Goal: Task Accomplishment & Management: Use online tool/utility

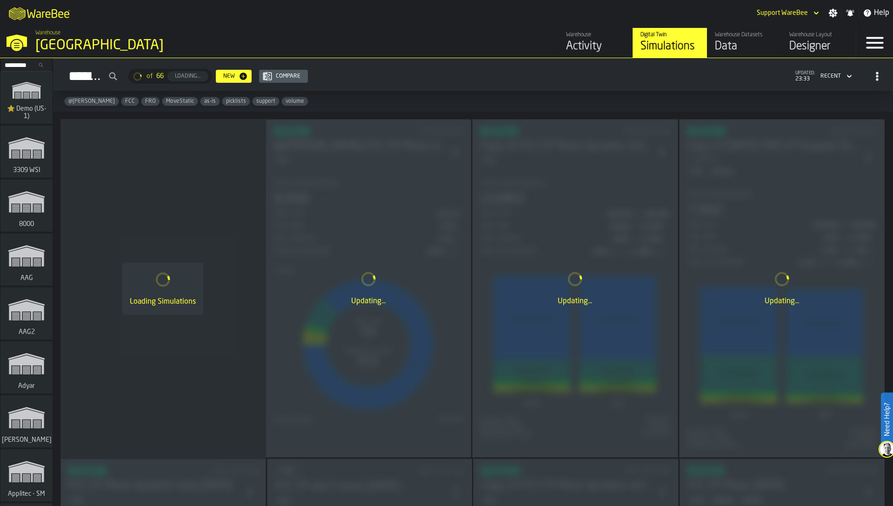
click at [516, 97] on div "@anatoly FCC FRO MoveStatic as-is picklists support volume" at bounding box center [473, 101] width 840 height 20
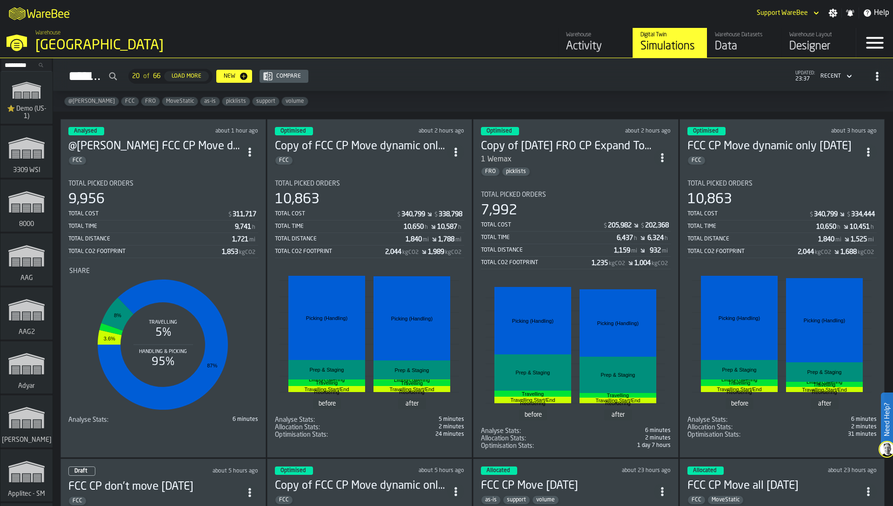
click at [145, 204] on div "9,956" at bounding box center [163, 199] width 190 height 17
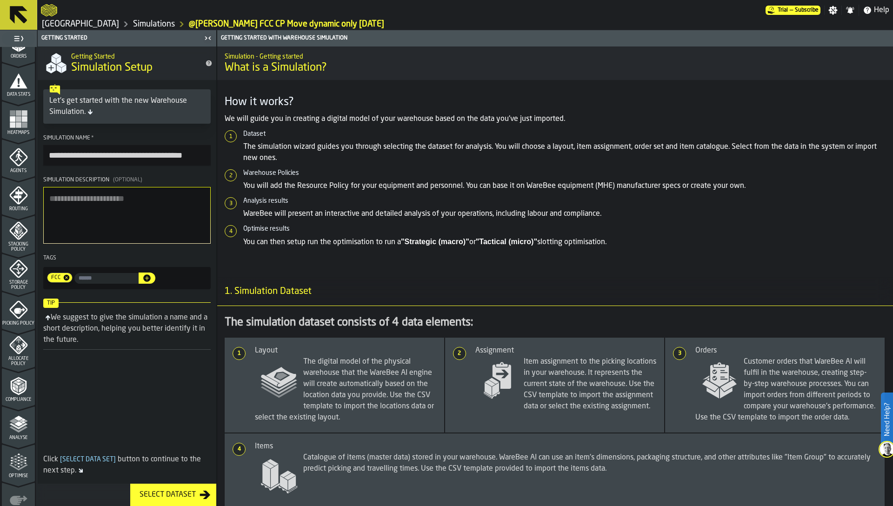
scroll to position [228, 0]
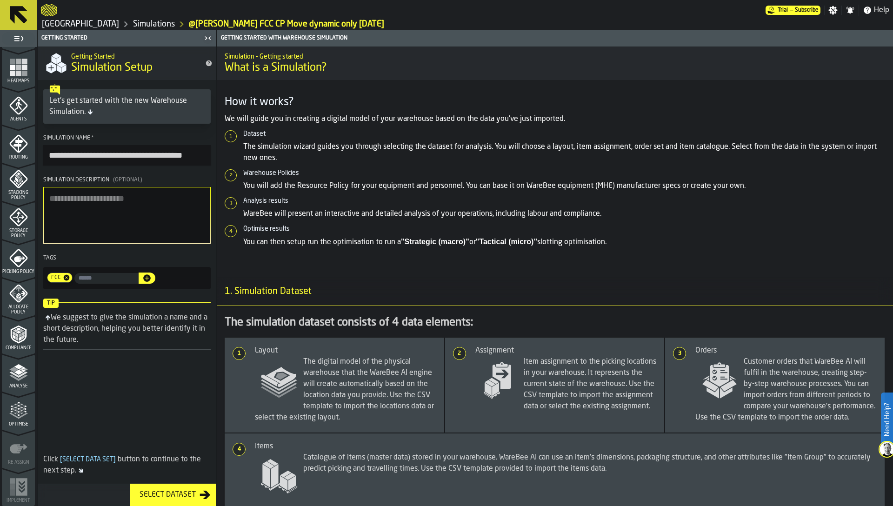
click at [16, 298] on polygon "menu Allocate Policy" at bounding box center [17, 297] width 2 height 4
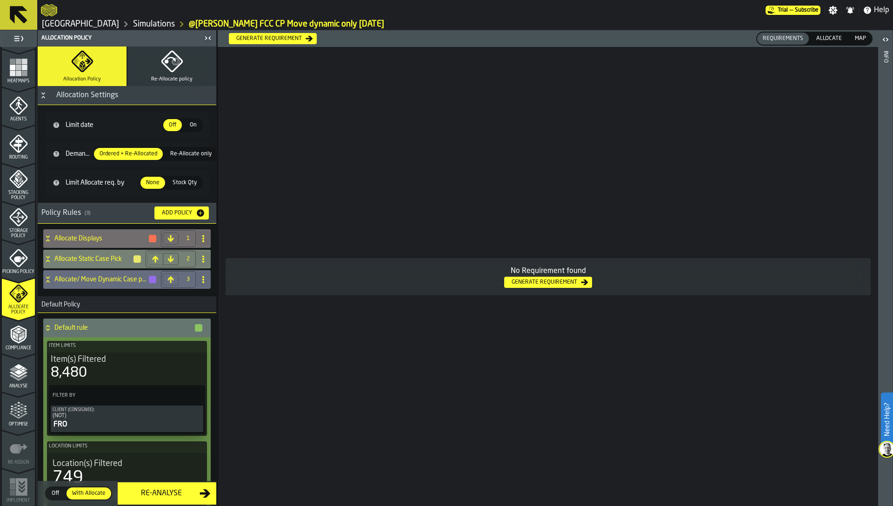
click at [72, 250] on div "Allocate Static Case Pick" at bounding box center [92, 259] width 99 height 19
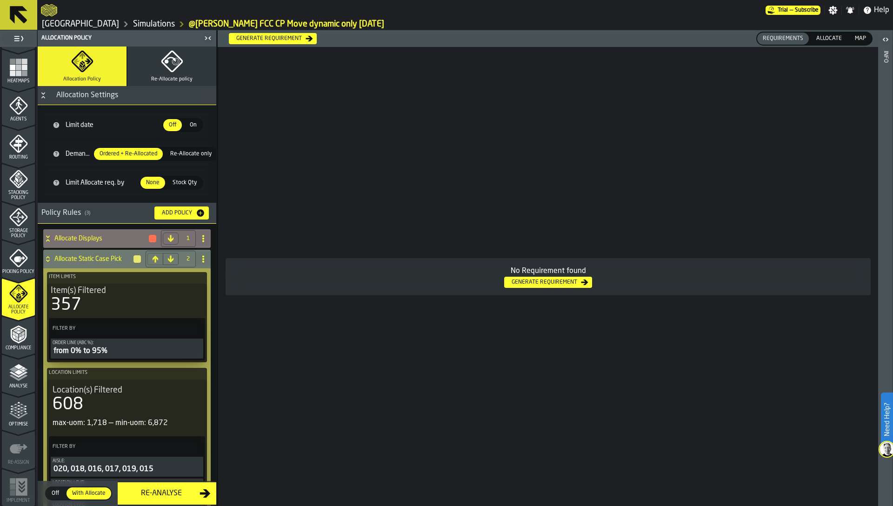
click at [72, 239] on h4 "Allocate Displays" at bounding box center [101, 238] width 94 height 7
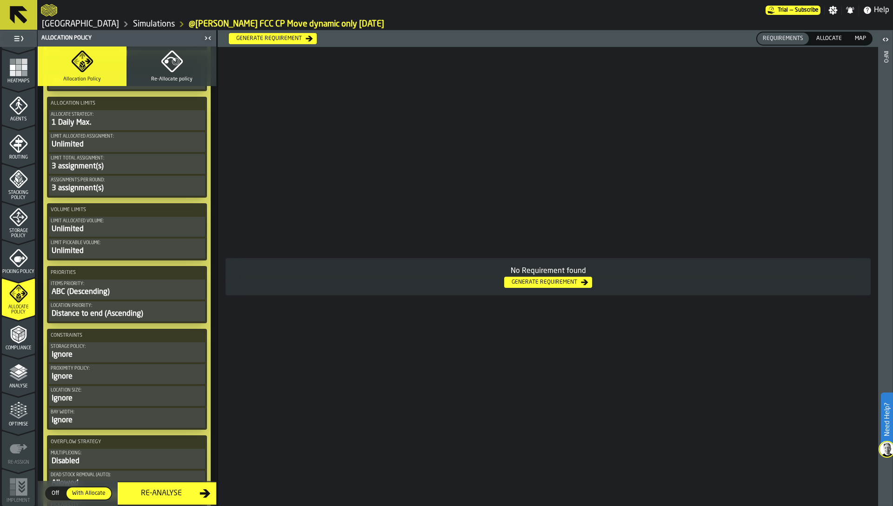
scroll to position [1262, 0]
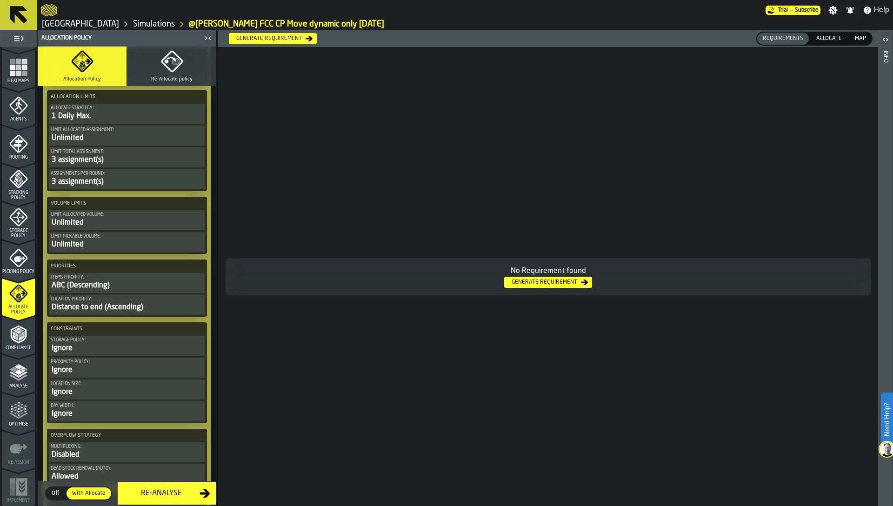
click at [19, 263] on icon "menu Picking Policy" at bounding box center [18, 258] width 18 height 18
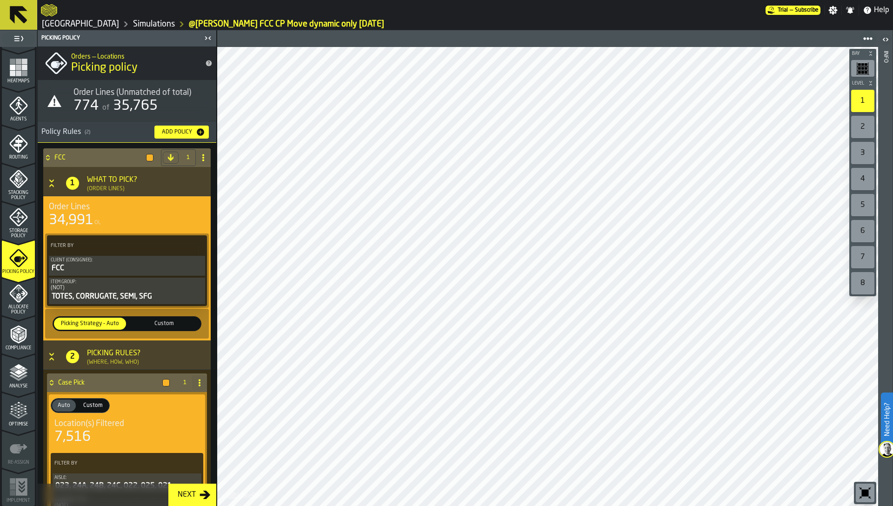
click at [12, 310] on span "Allocate Policy" at bounding box center [18, 310] width 33 height 10
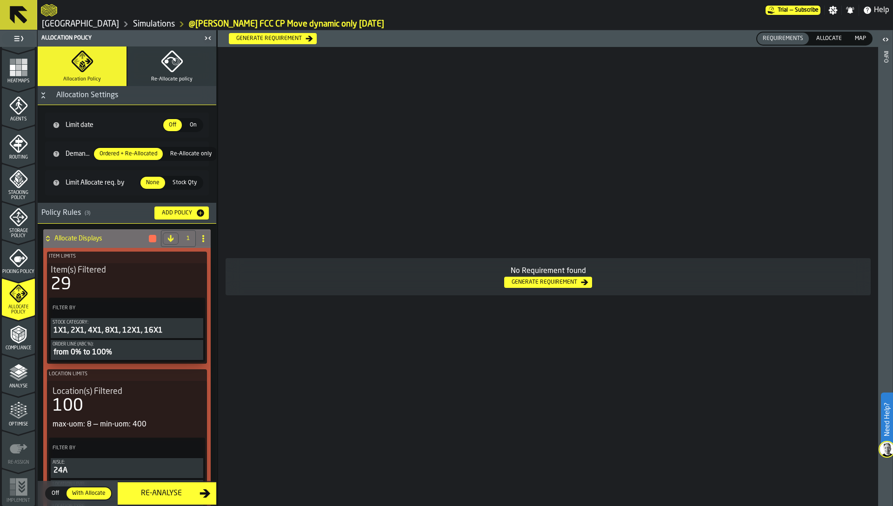
click at [19, 332] on polyline "menu Compliance" at bounding box center [19, 332] width 6 height 3
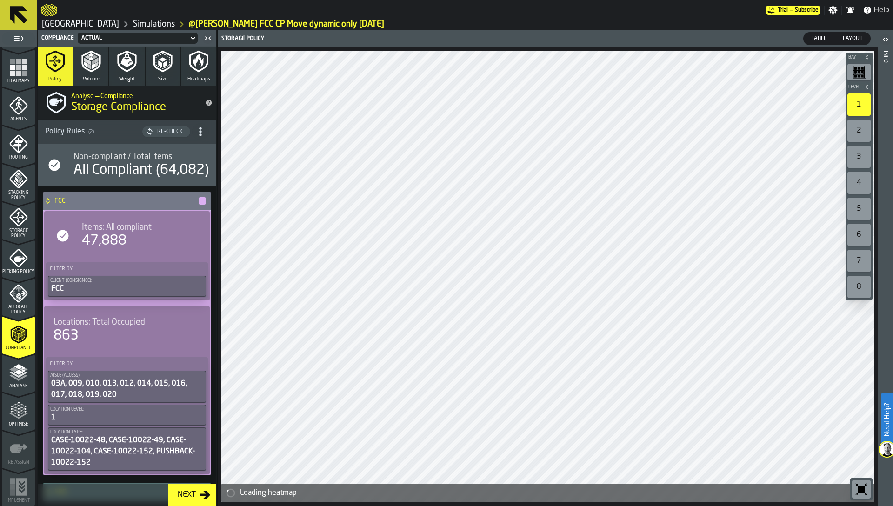
click at [94, 205] on h4 "FCC" at bounding box center [125, 200] width 143 height 7
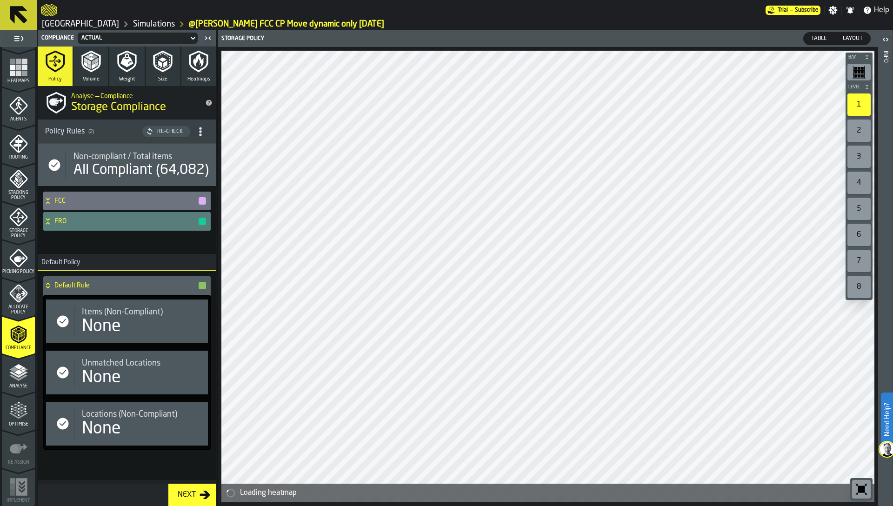
click at [93, 231] on div "FRO" at bounding box center [125, 221] width 164 height 19
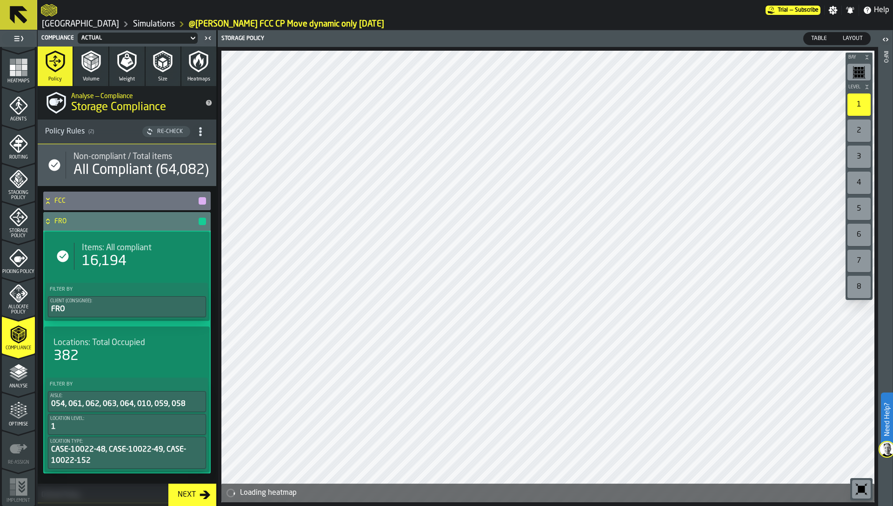
click at [93, 231] on div "FRO" at bounding box center [125, 221] width 164 height 19
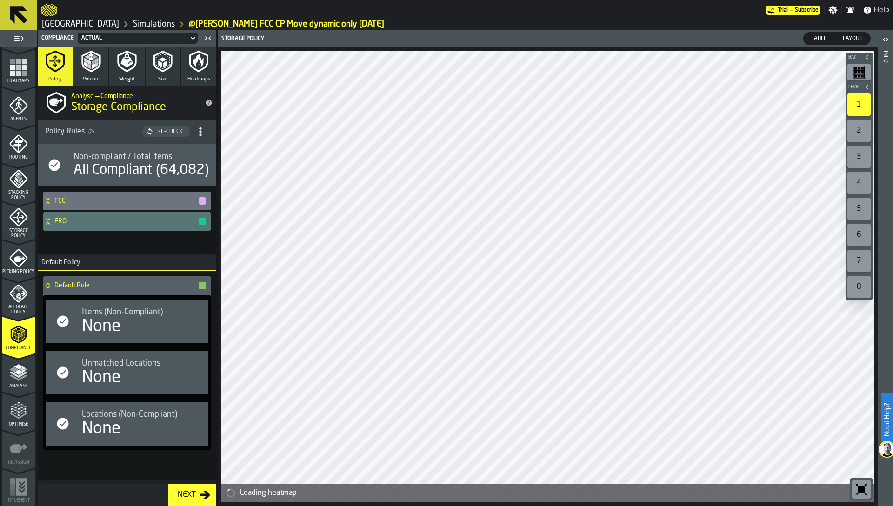
click at [18, 416] on icon "menu Optimise" at bounding box center [18, 411] width 19 height 19
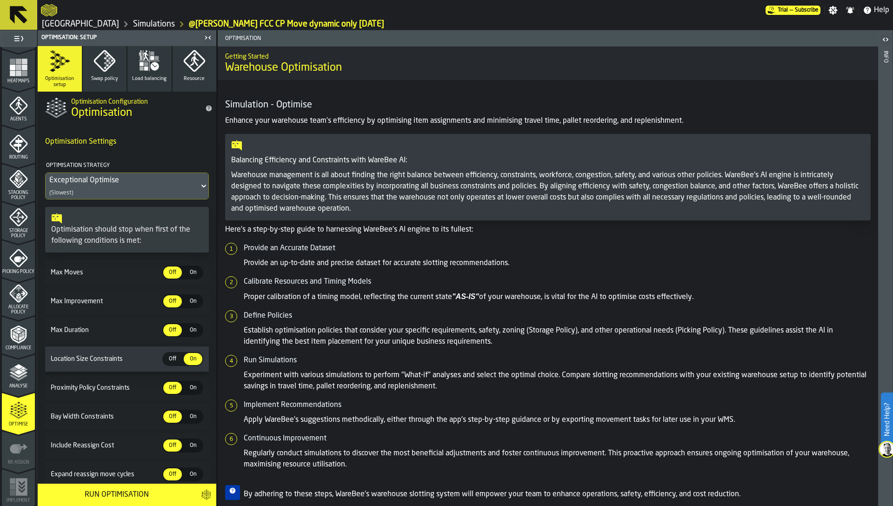
click at [187, 271] on span "On" at bounding box center [193, 272] width 15 height 8
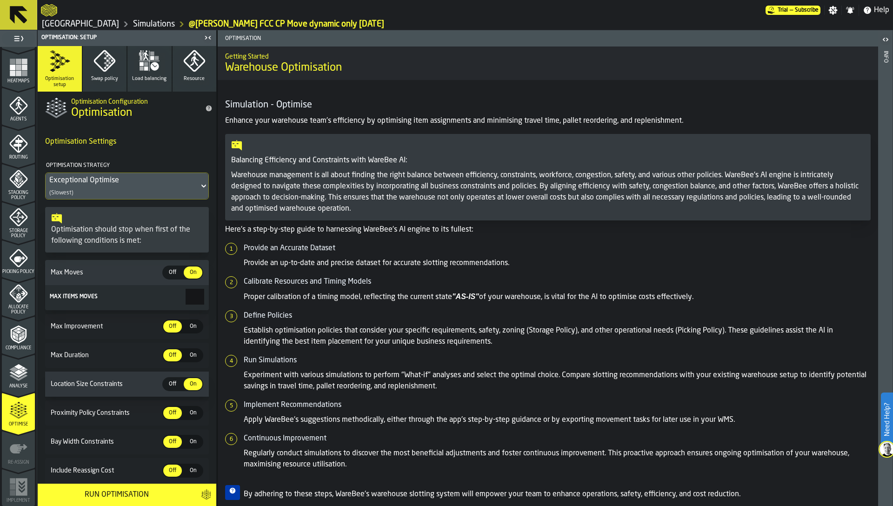
click at [172, 272] on span "Off" at bounding box center [172, 272] width 15 height 8
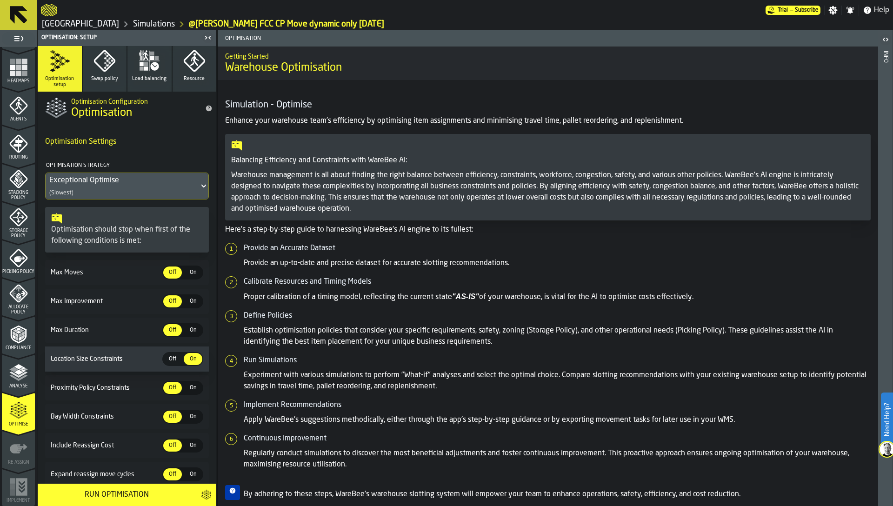
click at [186, 299] on span "On" at bounding box center [193, 301] width 15 height 8
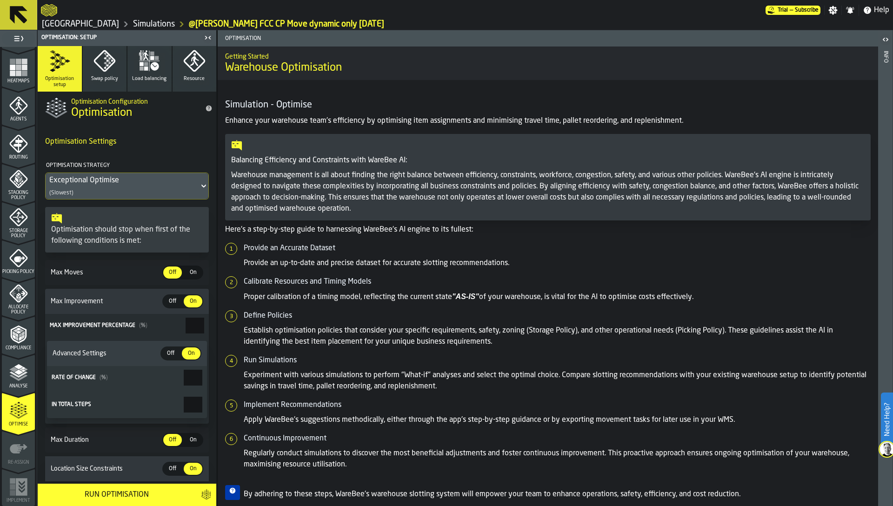
click at [184, 383] on input "*" at bounding box center [193, 378] width 19 height 16
click at [174, 358] on div "Off" at bounding box center [170, 354] width 19 height 12
type input "*"
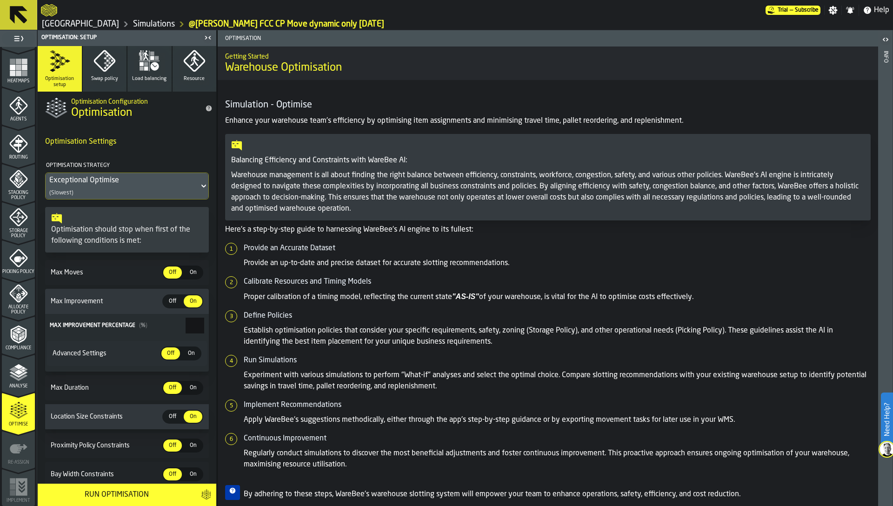
click at [174, 358] on div "Off" at bounding box center [170, 354] width 19 height 12
click at [186, 358] on div "On" at bounding box center [191, 354] width 19 height 12
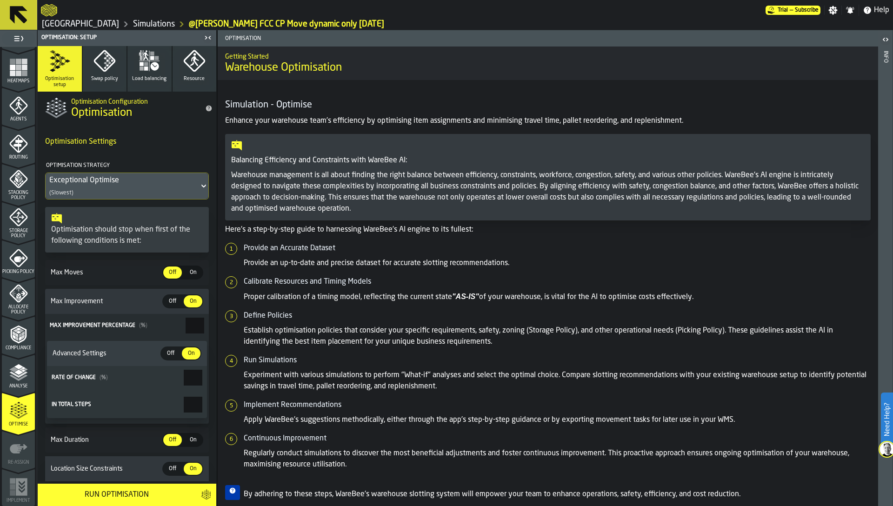
click at [186, 327] on input "**" at bounding box center [195, 326] width 19 height 16
click at [184, 378] on input "***" at bounding box center [193, 378] width 19 height 16
click at [184, 405] on input "*****" at bounding box center [193, 405] width 19 height 16
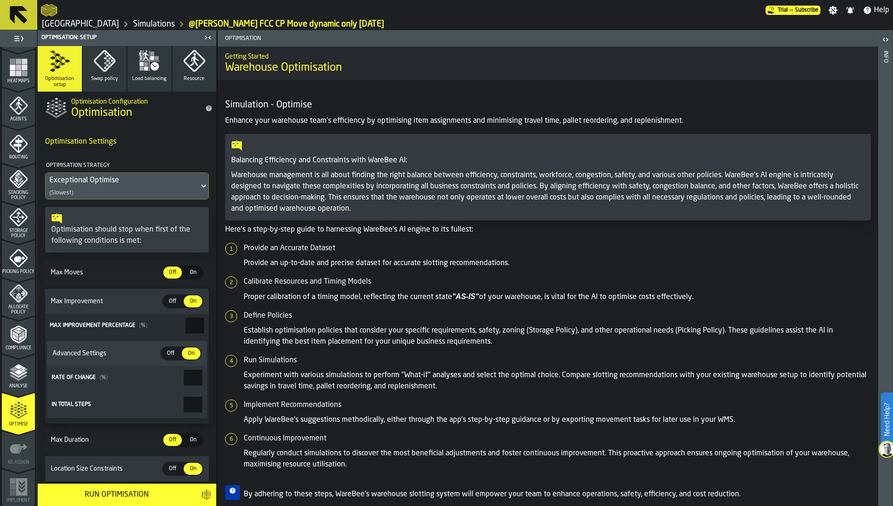
click at [184, 405] on input "*****" at bounding box center [193, 405] width 19 height 16
click at [184, 403] on input "*****" at bounding box center [193, 405] width 19 height 16
type input "******"
click at [188, 380] on input "***" at bounding box center [193, 378] width 19 height 16
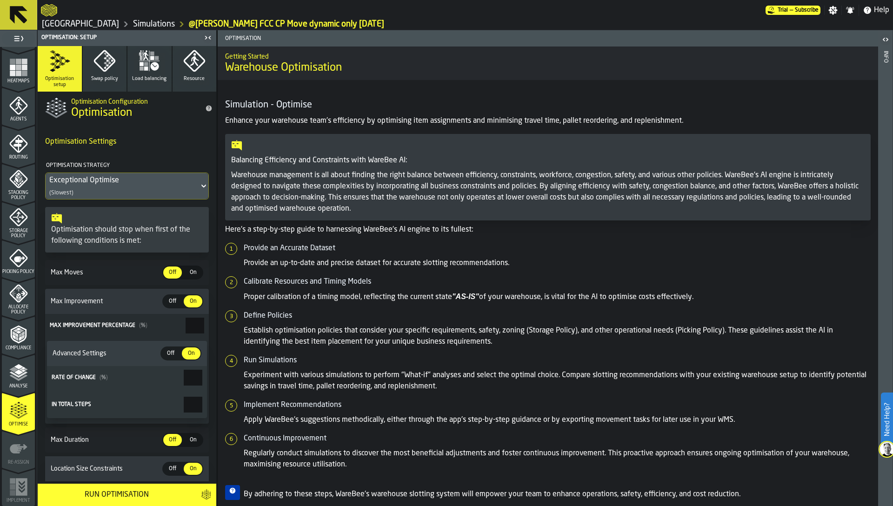
click at [188, 380] on input "***" at bounding box center [193, 378] width 19 height 16
type input "**"
click at [170, 353] on span "Off" at bounding box center [170, 353] width 15 height 8
type input "*"
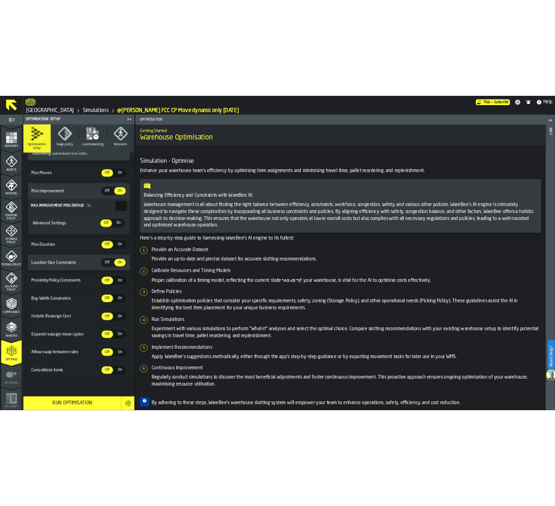
scroll to position [0, 0]
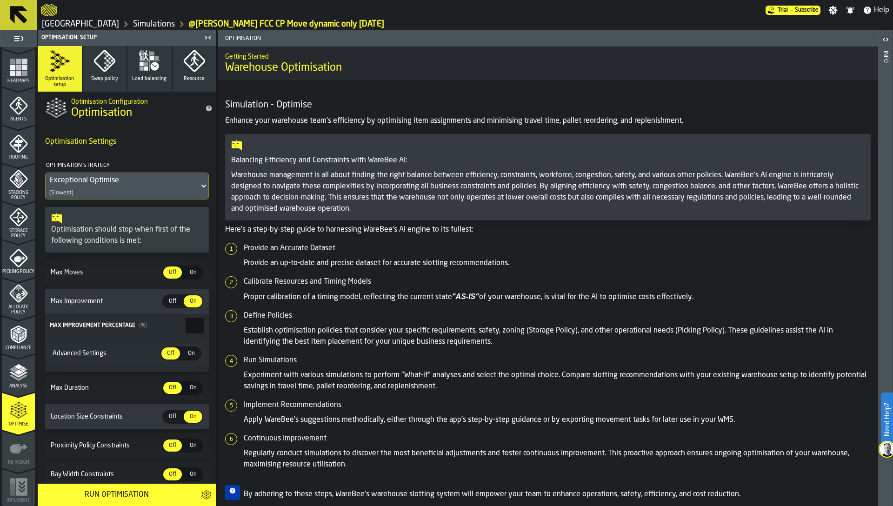
click at [172, 301] on span "Off" at bounding box center [172, 301] width 15 height 8
type input "*"
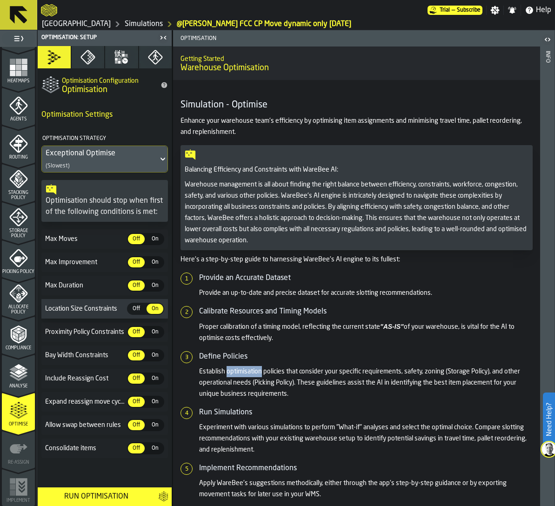
click at [147, 256] on label "On On" at bounding box center [155, 262] width 19 height 12
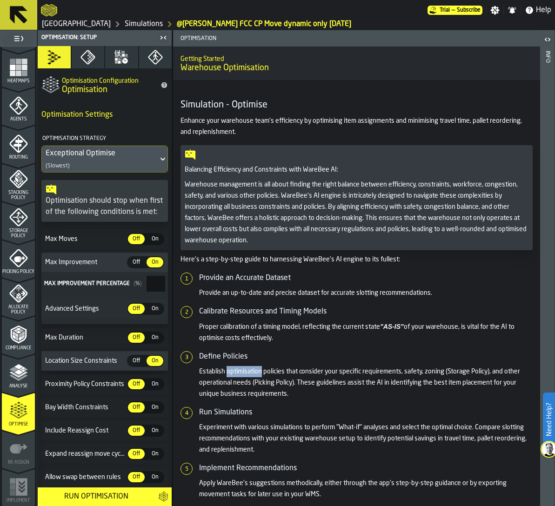
click at [138, 267] on span "Off" at bounding box center [136, 262] width 15 height 8
type input "*"
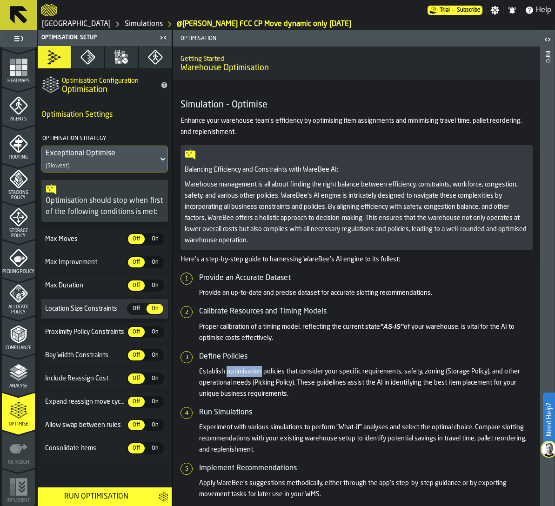
click at [100, 465] on div "Optimisation setup Swap policy Load balancing Resource Optimisation Configurati…" at bounding box center [105, 267] width 134 height 442
click at [21, 294] on icon "menu Allocate Policy" at bounding box center [22, 293] width 5 height 5
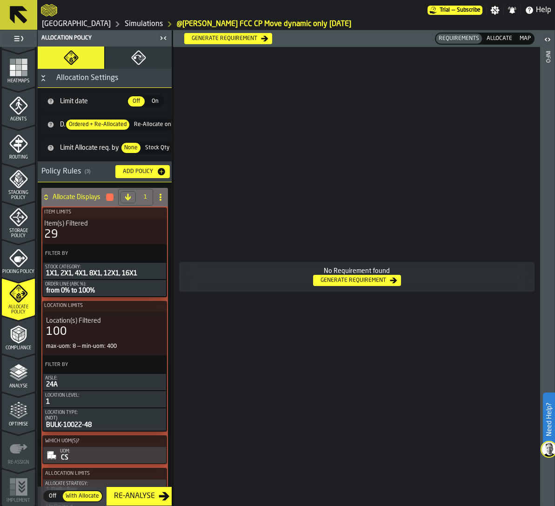
click at [501, 40] on span "Allocate" at bounding box center [499, 38] width 29 height 8
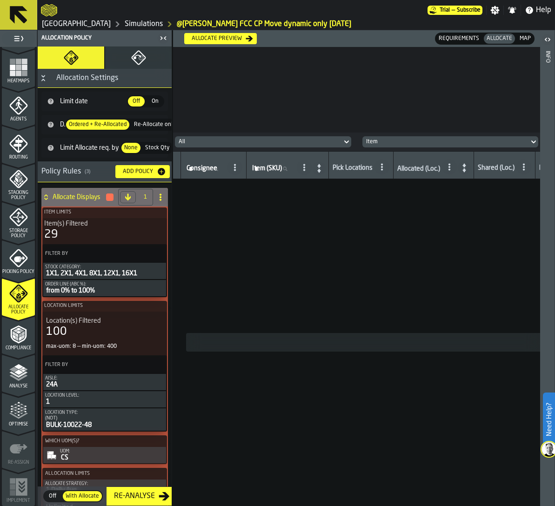
click at [222, 34] on button "Allocate preview" at bounding box center [220, 38] width 73 height 11
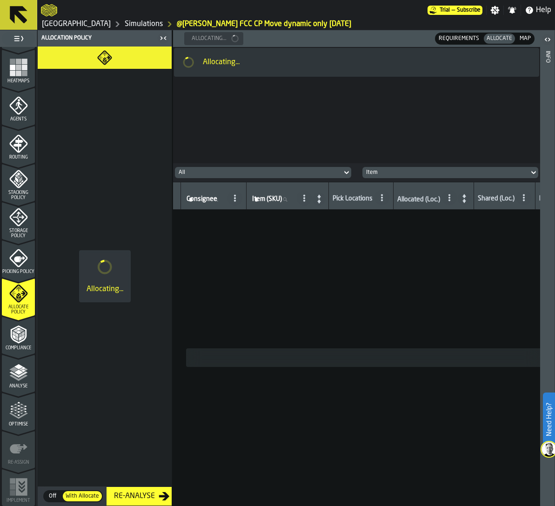
click at [371, 148] on header at bounding box center [356, 121] width 367 height 82
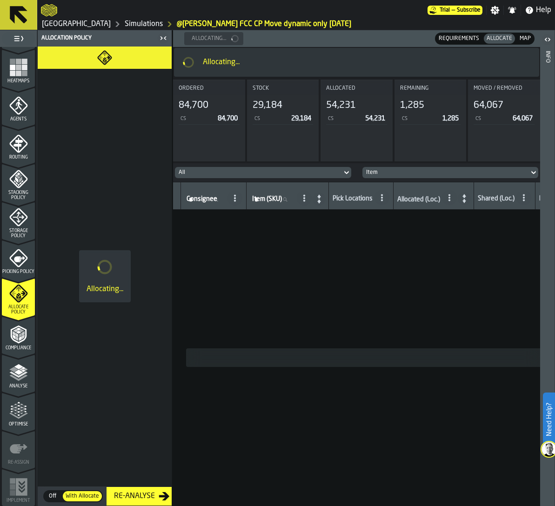
click at [23, 417] on icon "menu Optimise" at bounding box center [18, 411] width 19 height 19
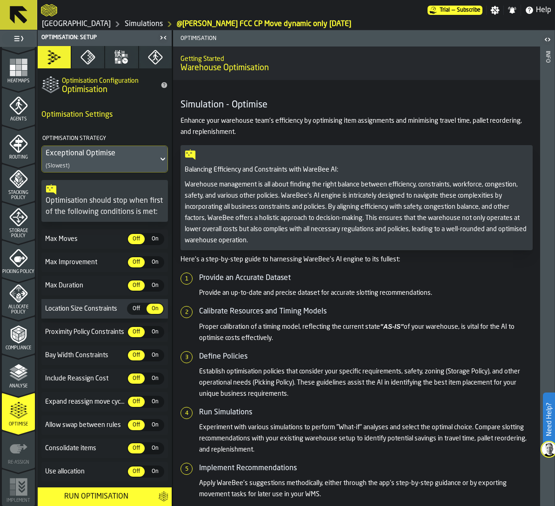
scroll to position [31, 0]
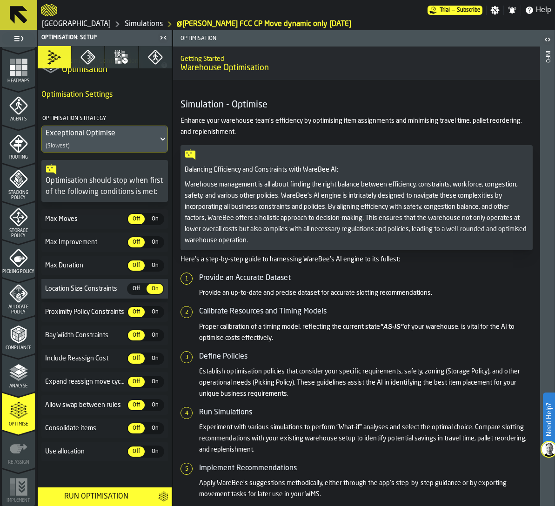
click at [152, 451] on span "On" at bounding box center [154, 452] width 15 height 8
click at [16, 294] on icon "menu Allocate Policy" at bounding box center [18, 293] width 19 height 19
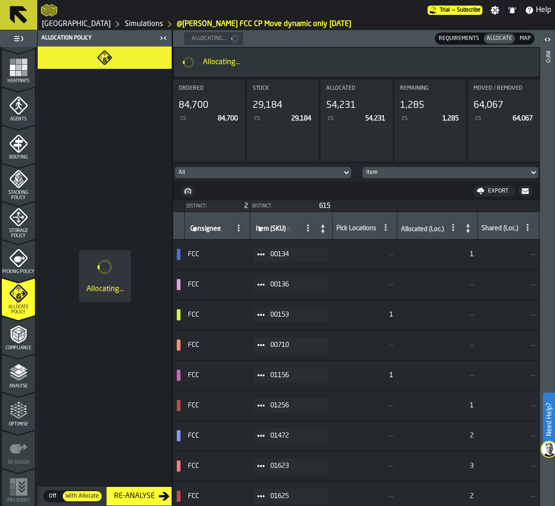
click at [13, 410] on icon "menu Optimise" at bounding box center [18, 411] width 19 height 19
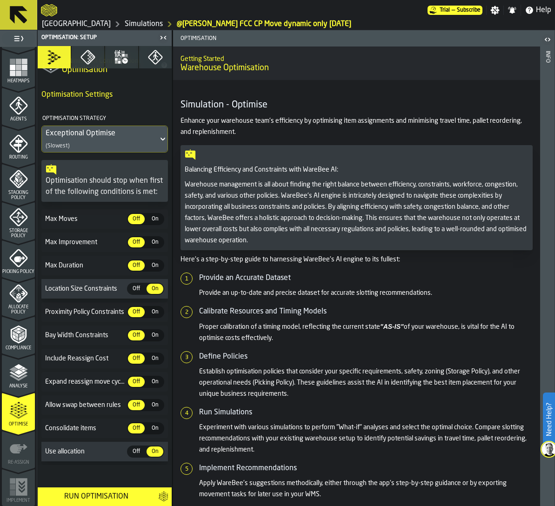
click at [92, 496] on div "Run Optimisation" at bounding box center [95, 496] width 109 height 11
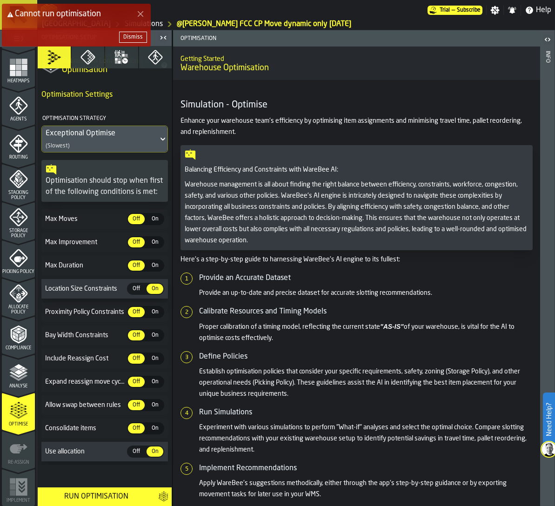
click at [134, 36] on div "Dismiss" at bounding box center [133, 37] width 20 height 7
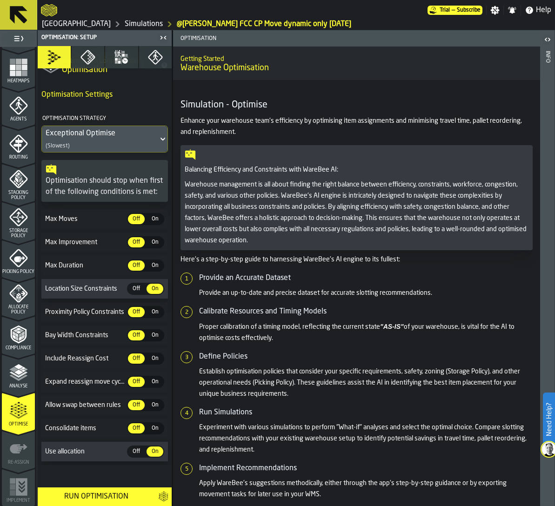
click at [18, 303] on div "Allocate Policy" at bounding box center [18, 299] width 33 height 31
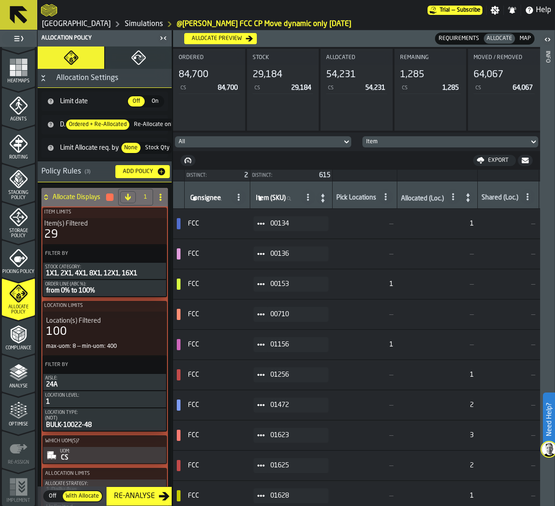
click at [15, 422] on span "Optimise" at bounding box center [18, 424] width 33 height 5
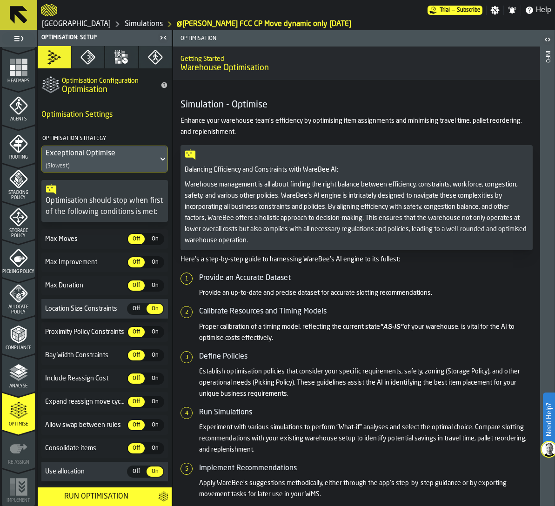
click at [100, 496] on div "Run Optimisation" at bounding box center [95, 496] width 109 height 11
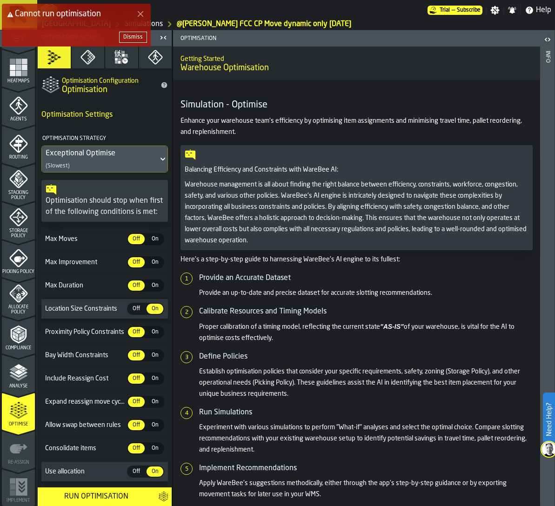
click at [133, 35] on div "Dismiss" at bounding box center [133, 37] width 20 height 7
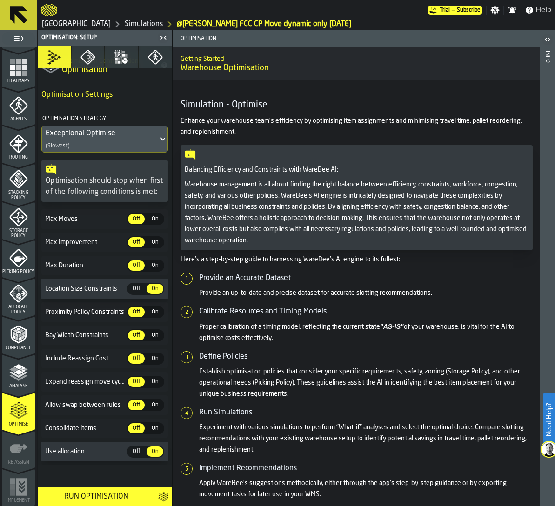
click at [80, 348] on section "Optimisation Settings Optimisation Strategy Exceptional Optimise (Slowest) Opti…" at bounding box center [105, 273] width 134 height 383
click at [64, 128] on div "Exceptional Optimise (Slowest)" at bounding box center [100, 139] width 116 height 26
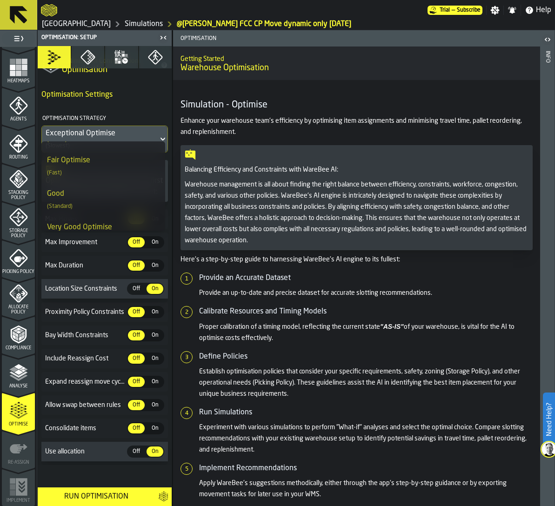
scroll to position [179, 0]
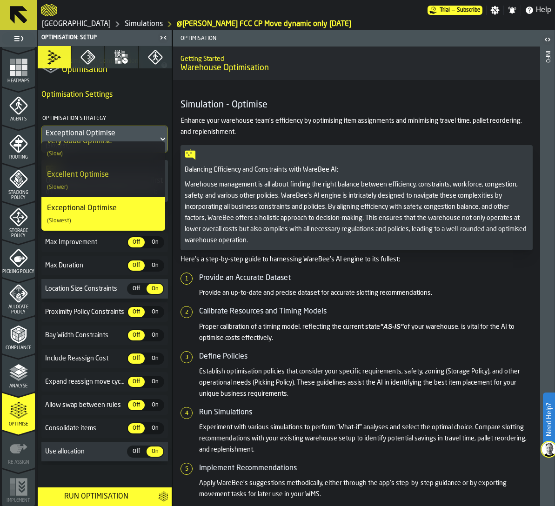
click at [77, 323] on section "Optimisation Settings Optimisation Strategy Exceptional Optimise (Slowest) Opti…" at bounding box center [105, 273] width 134 height 383
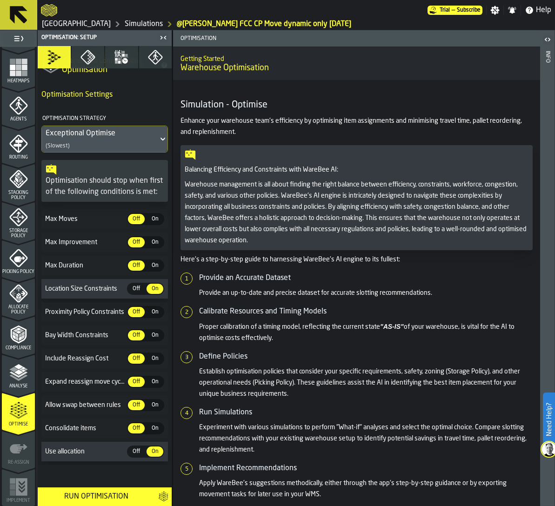
click at [9, 378] on icon "menu Analyse" at bounding box center [18, 372] width 19 height 19
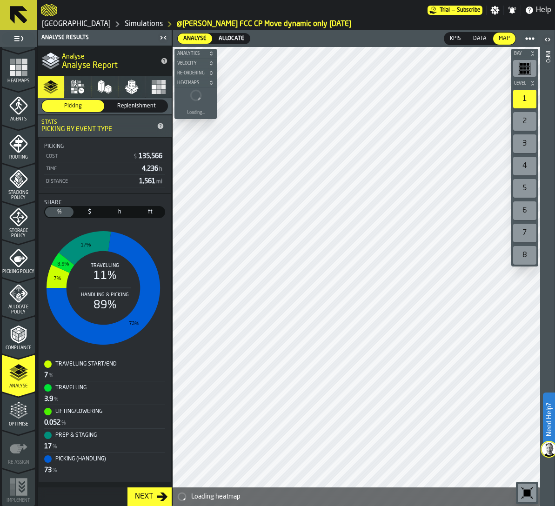
scroll to position [0, 0]
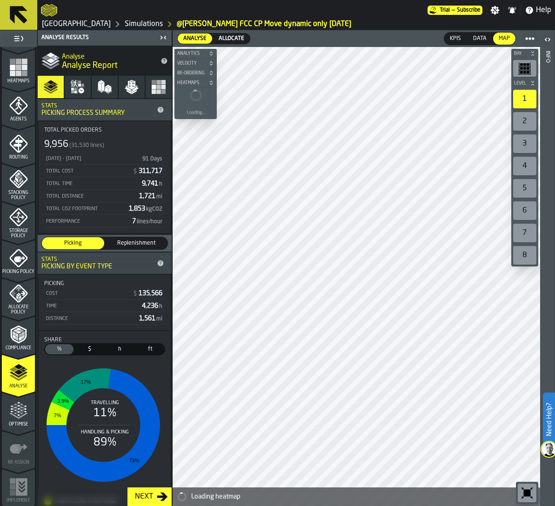
click at [22, 326] on icon "menu Compliance" at bounding box center [18, 334] width 19 height 19
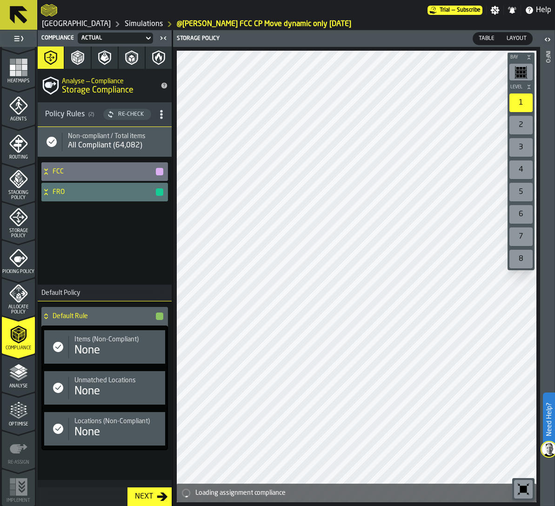
click at [20, 300] on icon "menu Allocate Policy" at bounding box center [18, 294] width 18 height 18
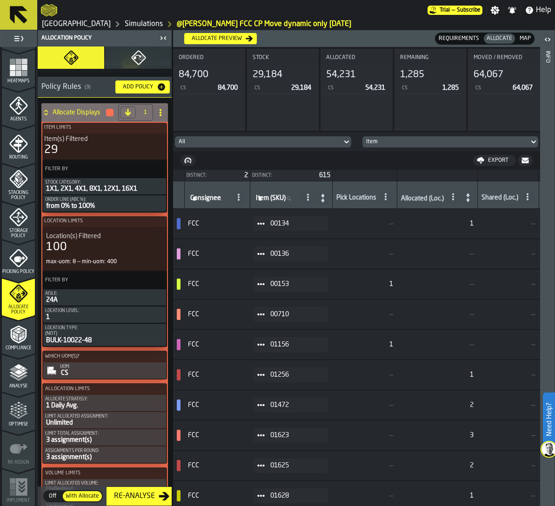
scroll to position [120, 0]
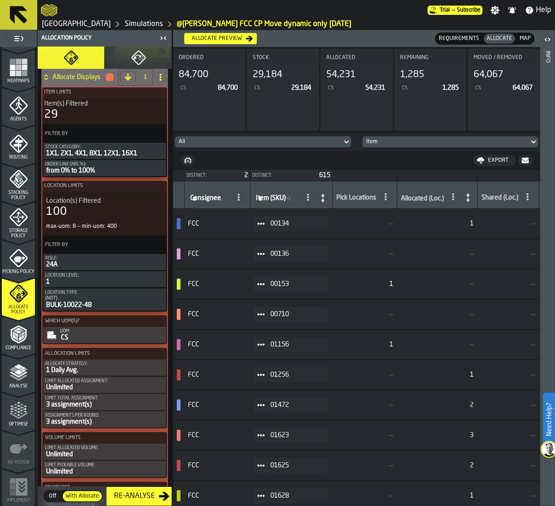
click at [138, 498] on div "Re-Analyse" at bounding box center [134, 496] width 48 height 11
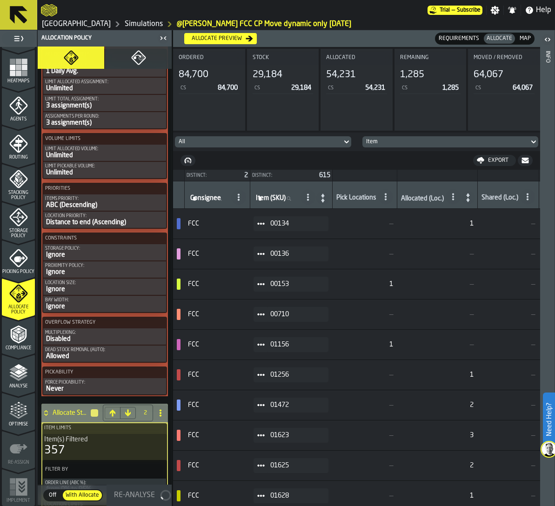
scroll to position [421, 0]
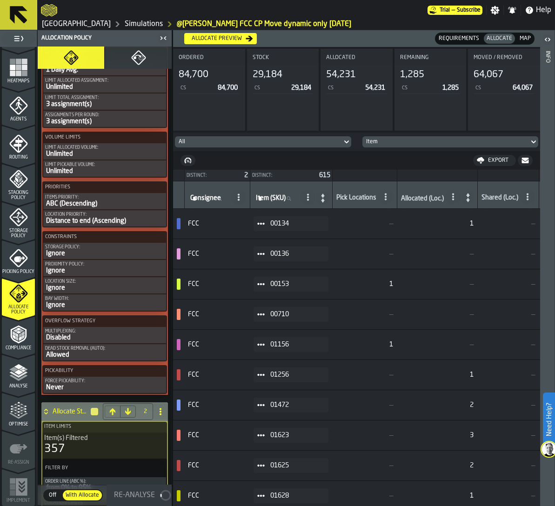
click at [19, 79] on span "Heatmaps" at bounding box center [18, 81] width 33 height 5
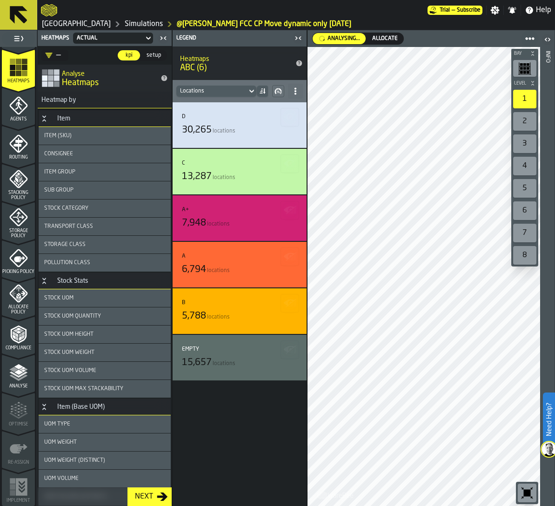
click at [51, 25] on link "[GEOGRAPHIC_DATA]" at bounding box center [76, 24] width 69 height 11
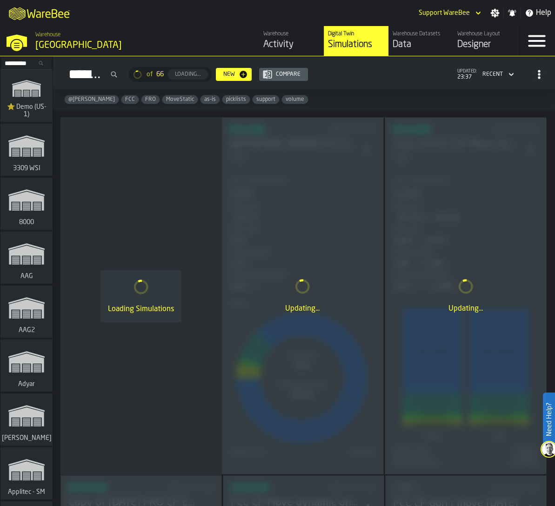
click at [20, 82] on icon "link-to-/wh/i/103622fe-4b04-4da1-b95f-2619b9c959cc/simulations" at bounding box center [26, 89] width 45 height 30
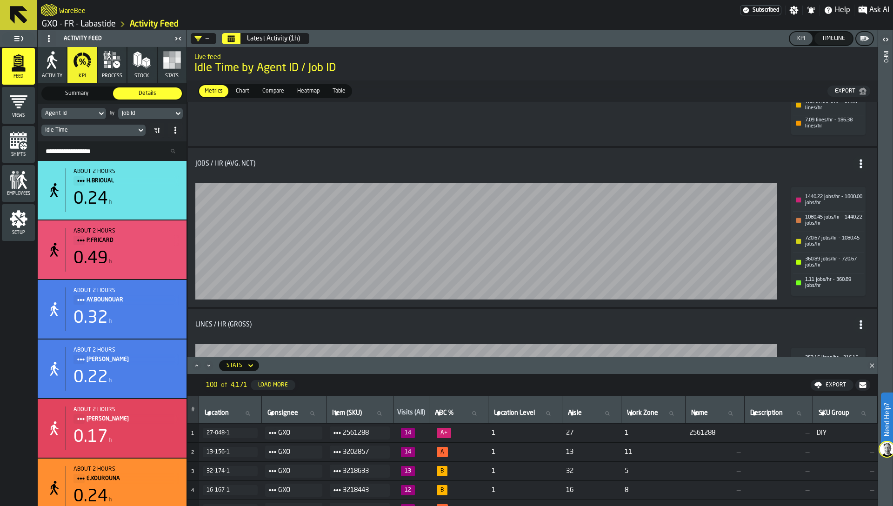
scroll to position [495, 0]
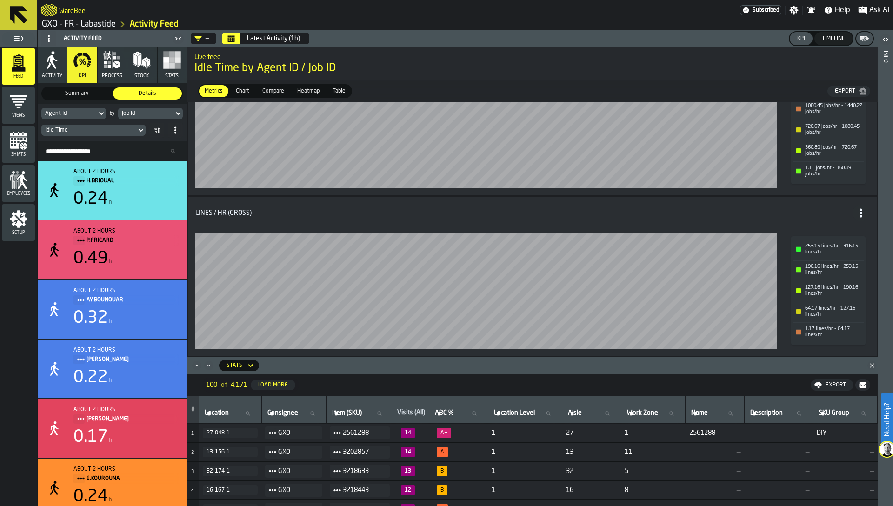
click at [821, 291] on div "127.16 lines/hr - 190.16 lines/hr" at bounding box center [834, 291] width 58 height 12
click at [811, 284] on div "127.16 lines/hr - 190.16 lines/hr" at bounding box center [828, 290] width 71 height 19
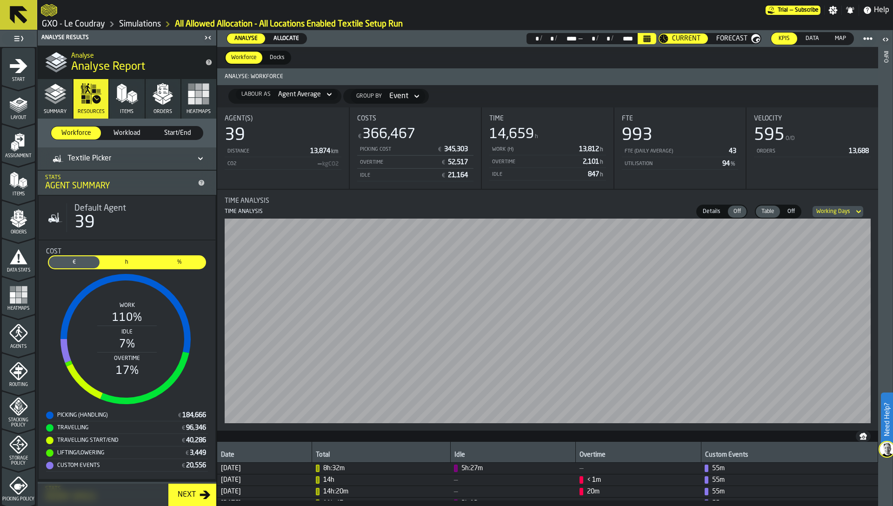
scroll to position [228, 0]
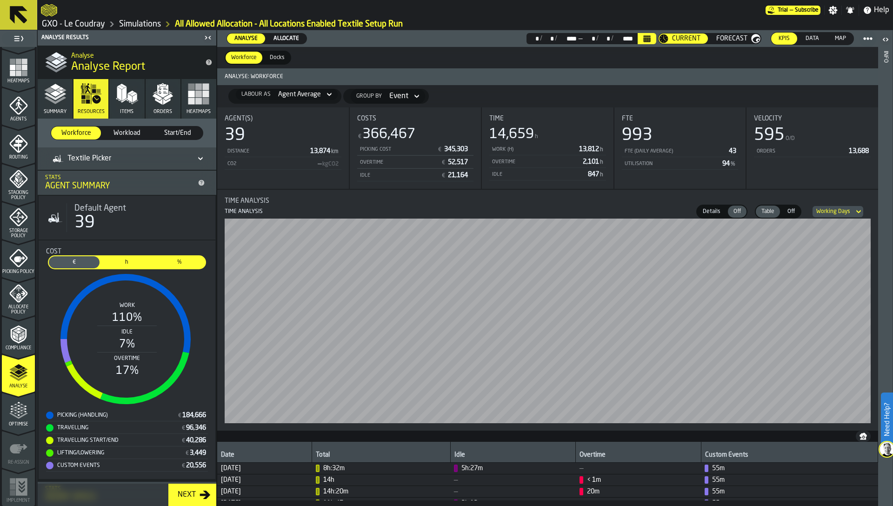
click at [137, 23] on link "Simulations" at bounding box center [140, 24] width 42 height 10
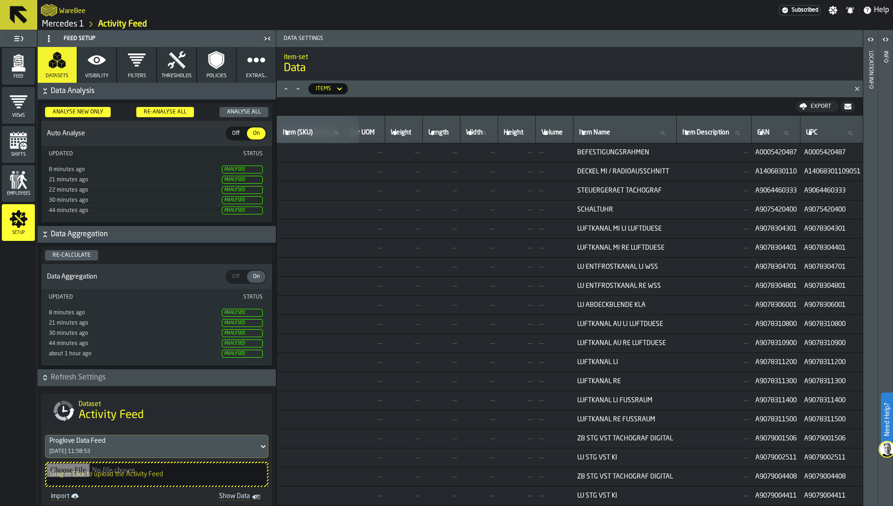
scroll to position [0, 242]
